Goal: Transaction & Acquisition: Purchase product/service

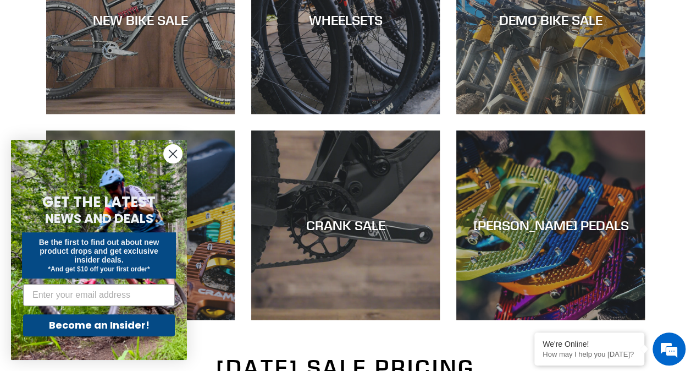
scroll to position [406, 0]
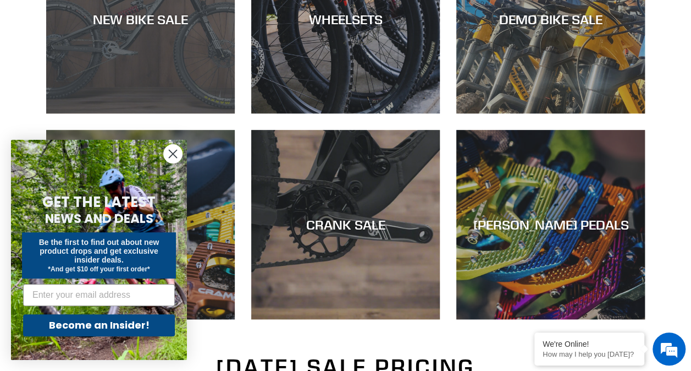
click at [199, 113] on div "NEW BIKE SALE" at bounding box center [140, 113] width 189 height 0
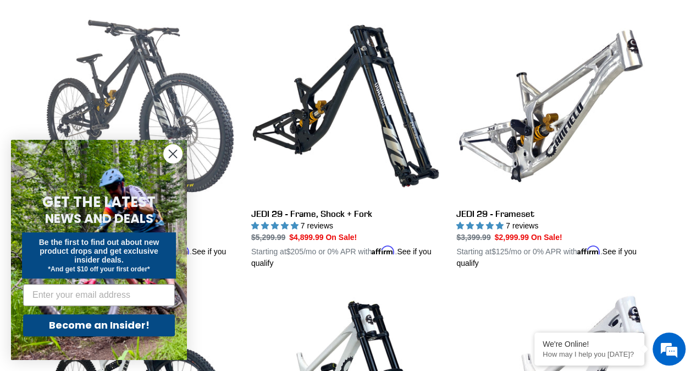
scroll to position [318, 0]
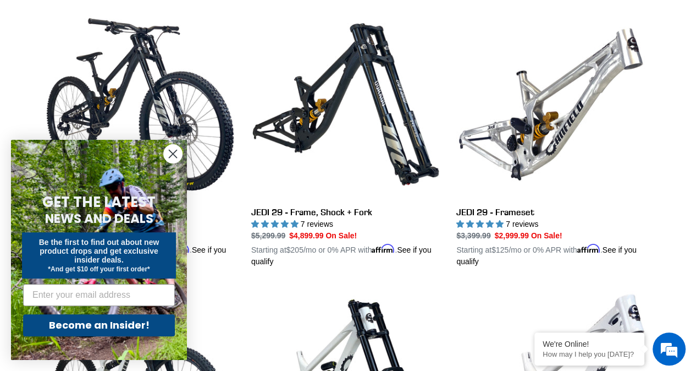
click at [168, 149] on circle "Close dialog" at bounding box center [173, 154] width 18 height 18
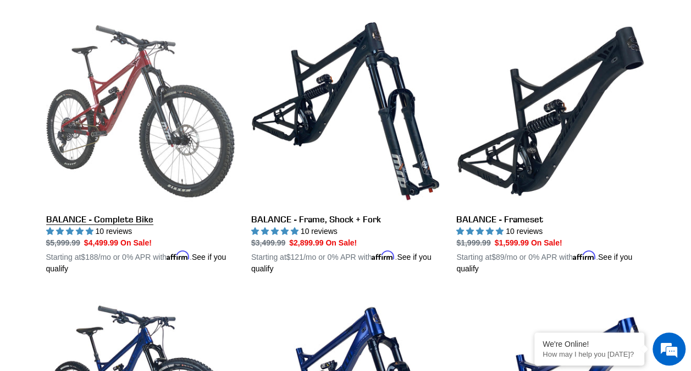
scroll to position [1139, 0]
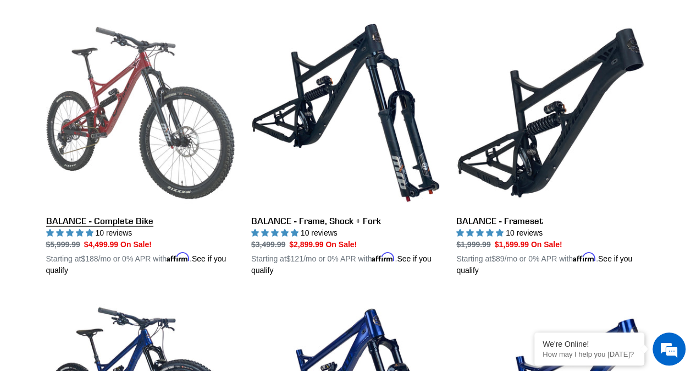
click at [156, 118] on link "BALANCE - Complete Bike" at bounding box center [140, 147] width 189 height 257
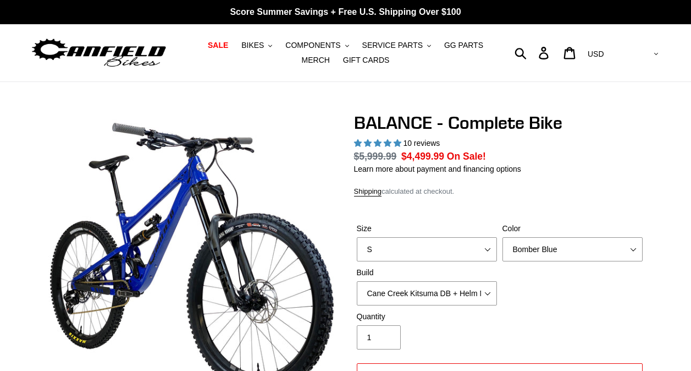
select select "highest-rating"
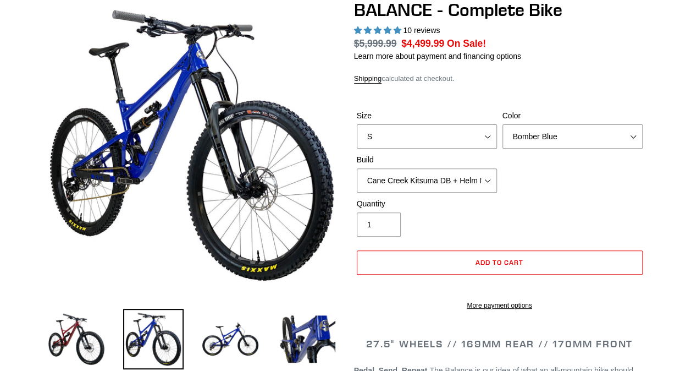
scroll to position [113, 0]
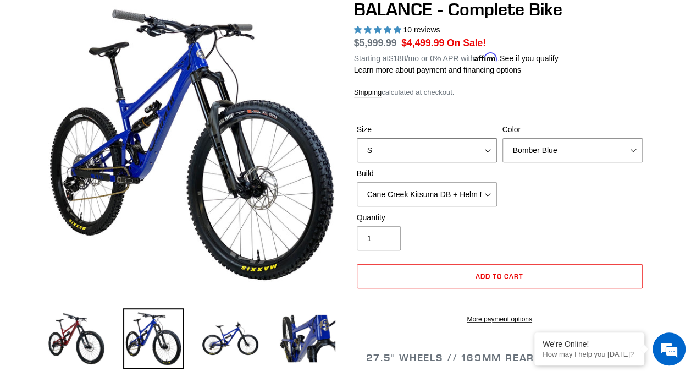
click at [485, 141] on select "S M L XL" at bounding box center [427, 150] width 140 height 24
select select "M"
click at [357, 138] on select "S M L XL" at bounding box center [427, 150] width 140 height 24
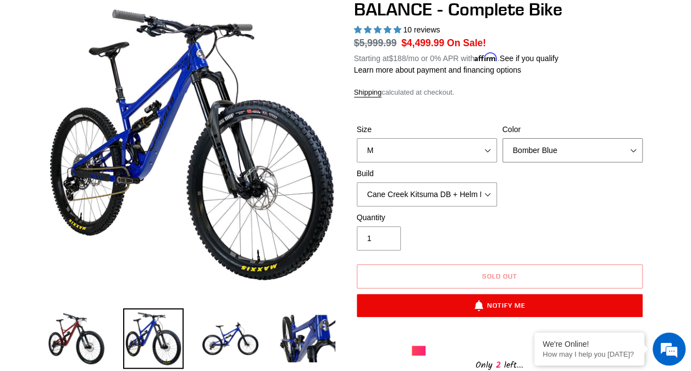
click at [586, 156] on select "Bomber Blue Goat's Blood Stealth Black" at bounding box center [573, 150] width 140 height 24
click at [503, 138] on select "Bomber Blue Goat's Blood Stealth Black" at bounding box center [573, 150] width 140 height 24
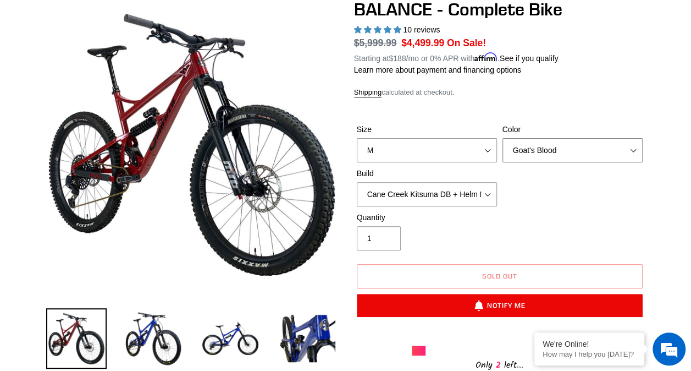
click at [579, 147] on select "Bomber Blue Goat's Blood Stealth Black" at bounding box center [573, 150] width 140 height 24
select select "Stealth Black"
click at [503, 138] on select "Bomber Blue Goat's Blood Stealth Black" at bounding box center [573, 150] width 140 height 24
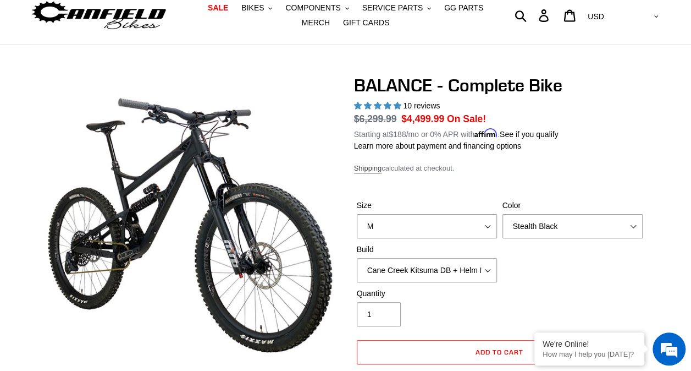
scroll to position [40, 0]
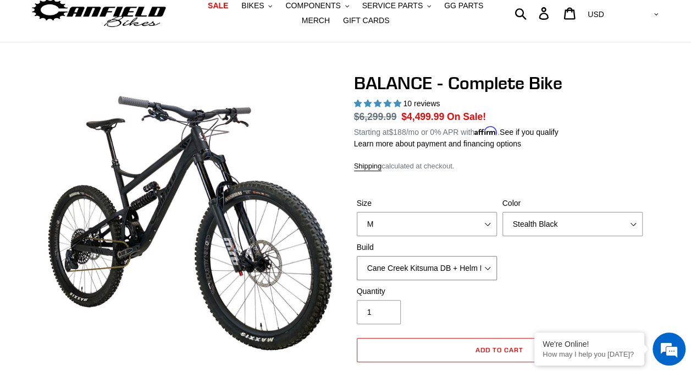
click at [449, 267] on select "Cane Creek Kitsuma DB + Helm MKII + SRAM GX Cane Creek Kitsuma DB + Helm MKII +…" at bounding box center [427, 268] width 140 height 24
click at [357, 256] on select "Cane Creek Kitsuma DB + Helm MKII + SRAM GX Cane Creek Kitsuma DB + Helm MKII +…" at bounding box center [427, 268] width 140 height 24
click at [489, 259] on select "Cane Creek Kitsuma DB + Helm MKII + SRAM GX Cane Creek Kitsuma DB + Helm MKII +…" at bounding box center [427, 268] width 140 height 24
click at [357, 256] on select "Cane Creek Kitsuma DB + Helm MKII + SRAM GX Cane Creek Kitsuma DB + Helm MKII +…" at bounding box center [427, 268] width 140 height 24
click at [485, 256] on select "Cane Creek Kitsuma DB + Helm MKII + SRAM GX Cane Creek Kitsuma DB + Helm MKII +…" at bounding box center [427, 268] width 140 height 24
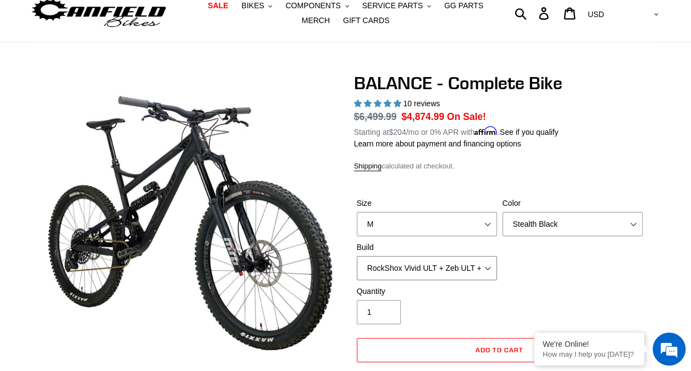
select select "Cane Creek Kitsuma DB + Helm MKII + SRAM GX"
click at [357, 256] on select "Cane Creek Kitsuma DB + Helm MKII + SRAM GX Cane Creek Kitsuma DB + Helm MKII +…" at bounding box center [427, 268] width 140 height 24
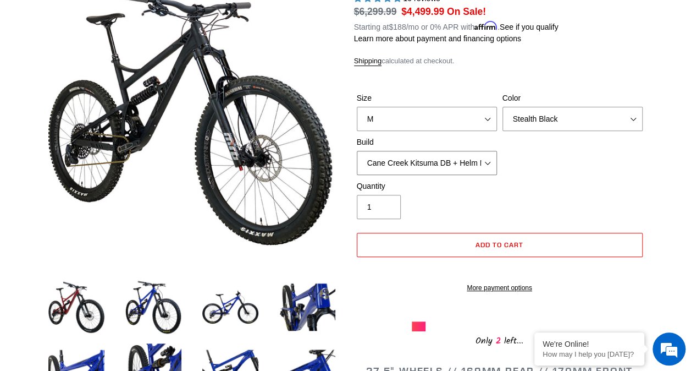
scroll to position [145, 0]
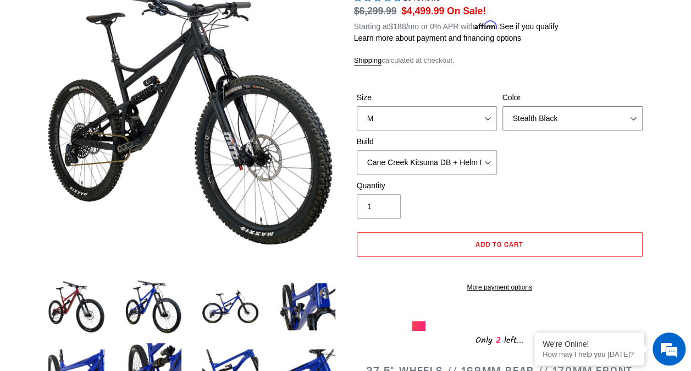
click at [624, 122] on select "Bomber Blue Goat's Blood Stealth Black" at bounding box center [573, 118] width 140 height 24
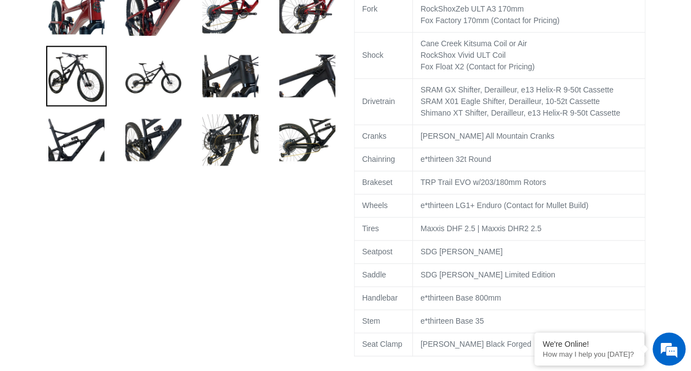
scroll to position [631, 0]
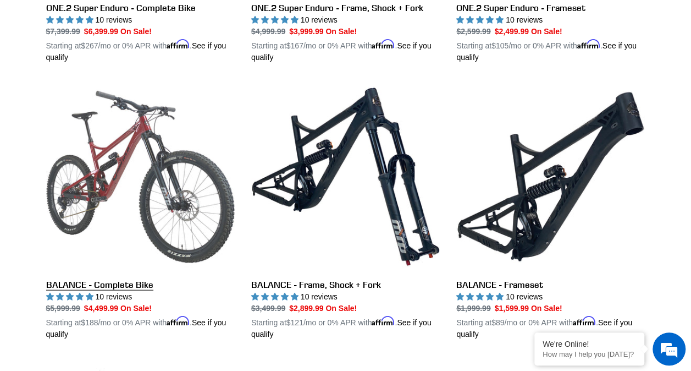
drag, startPoint x: 0, startPoint y: 0, endPoint x: 92, endPoint y: 201, distance: 221.3
click at [92, 201] on link "BALANCE - Complete Bike" at bounding box center [140, 211] width 189 height 257
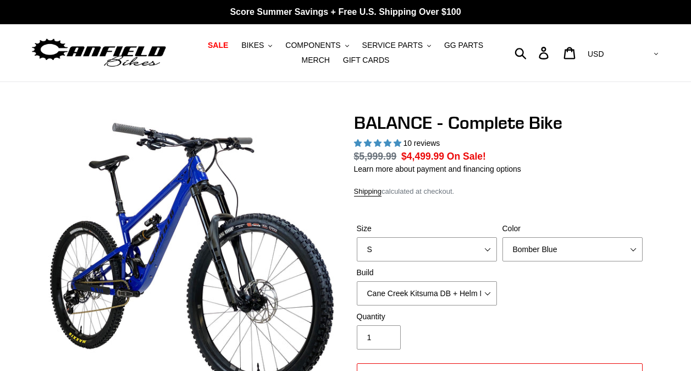
select select "highest-rating"
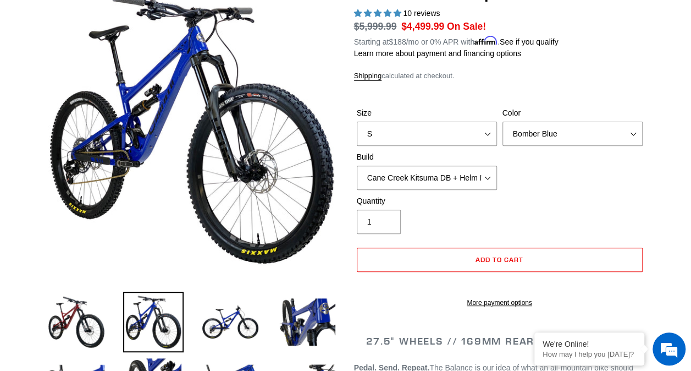
scroll to position [141, 0]
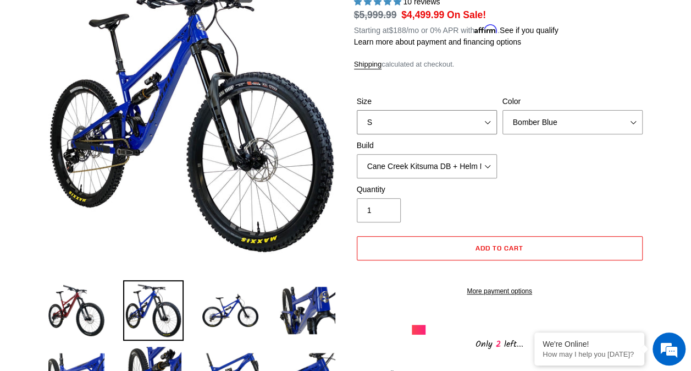
click at [471, 110] on select "S M L XL" at bounding box center [427, 122] width 140 height 24
click at [357, 110] on select "S M L XL" at bounding box center [427, 122] width 140 height 24
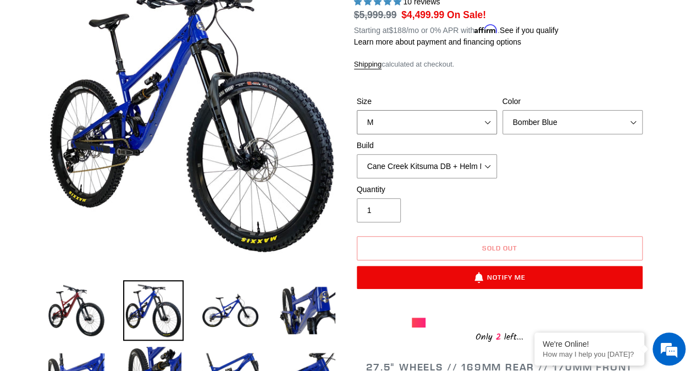
drag, startPoint x: 475, startPoint y: 120, endPoint x: 464, endPoint y: 173, distance: 54.1
click at [464, 173] on div "Size S M L XL Color Bomber Blue Goat's Blood Stealth Black Build Cane Creek Kit…" at bounding box center [500, 140] width 292 height 88
select select "L"
click at [357, 110] on select "S M L XL" at bounding box center [427, 122] width 140 height 24
